Goal: Transaction & Acquisition: Register for event/course

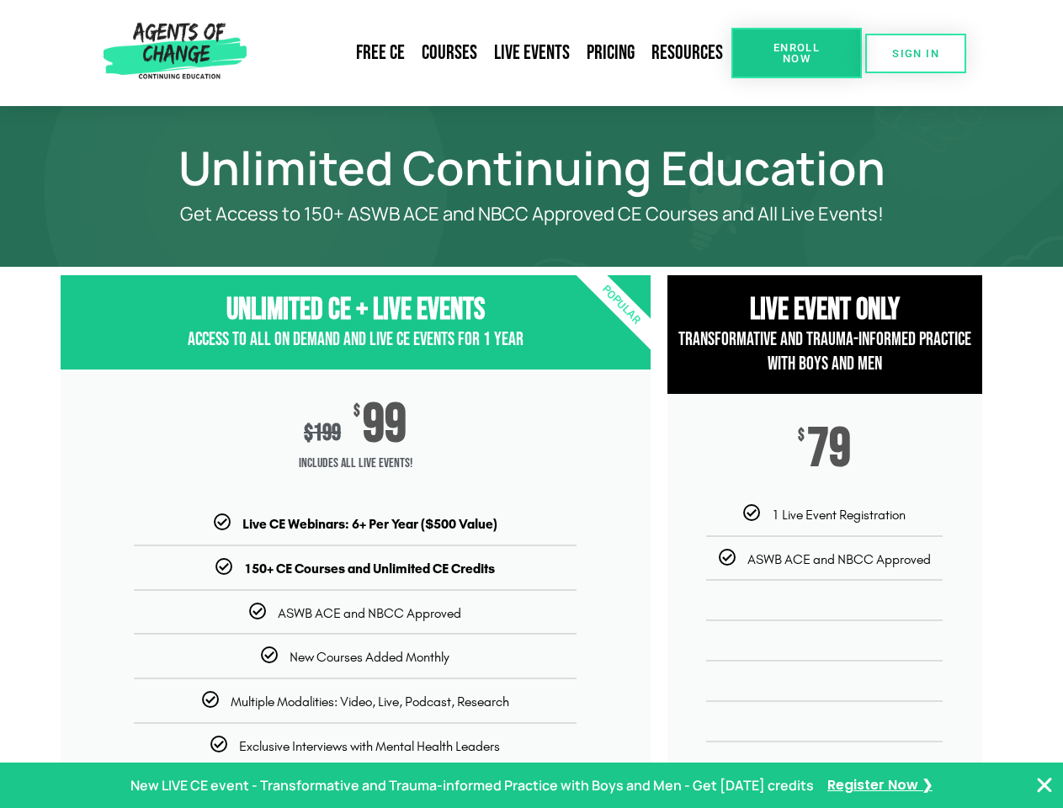
click at [531, 404] on div "$ 199 $ 99 Includes ALL Live Events!" at bounding box center [356, 441] width 590 height 145
click at [687, 53] on link "Resources" at bounding box center [687, 53] width 88 height 39
click at [796, 53] on span "Enroll Now" at bounding box center [796, 53] width 77 height 22
click at [915, 53] on span "SIGN IN" at bounding box center [915, 53] width 47 height 11
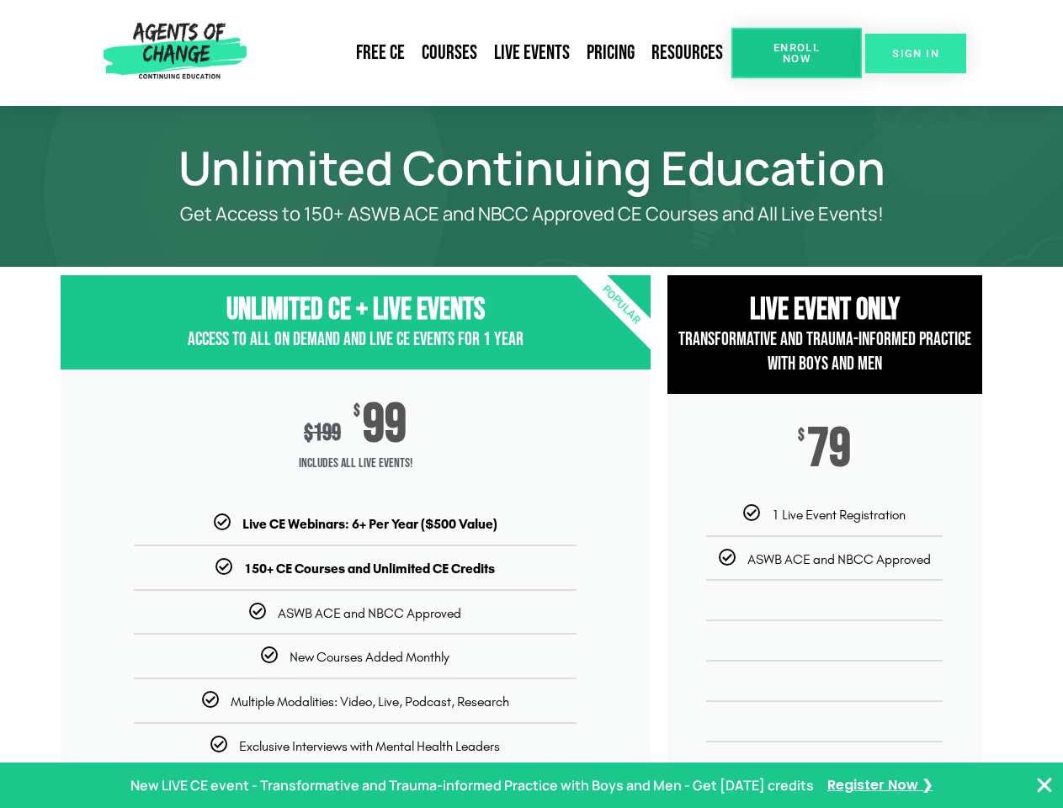
click at [915, 53] on span "SIGN IN" at bounding box center [915, 53] width 47 height 11
click at [531, 785] on p "New LIVE CE event - Transformative and Trauma-informed Practice with Boys and M…" at bounding box center [471, 785] width 683 height 24
click at [1044, 785] on icon "Close Banner" at bounding box center [1044, 785] width 20 height 20
